Goal: Information Seeking & Learning: Learn about a topic

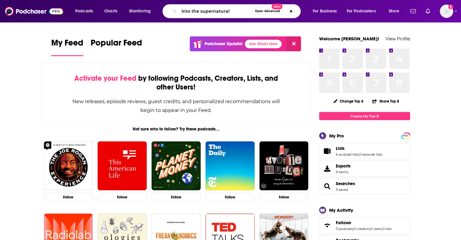
type input "into the supernatural"
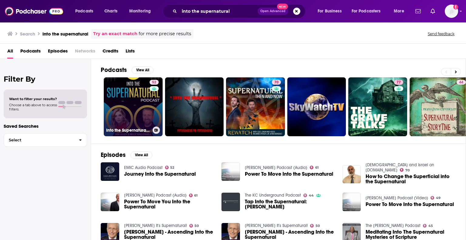
click at [124, 115] on link "52 Into the Supernatural With [PERSON_NAME] & [PERSON_NAME]" at bounding box center [133, 106] width 59 height 59
